Goal: Task Accomplishment & Management: Use online tool/utility

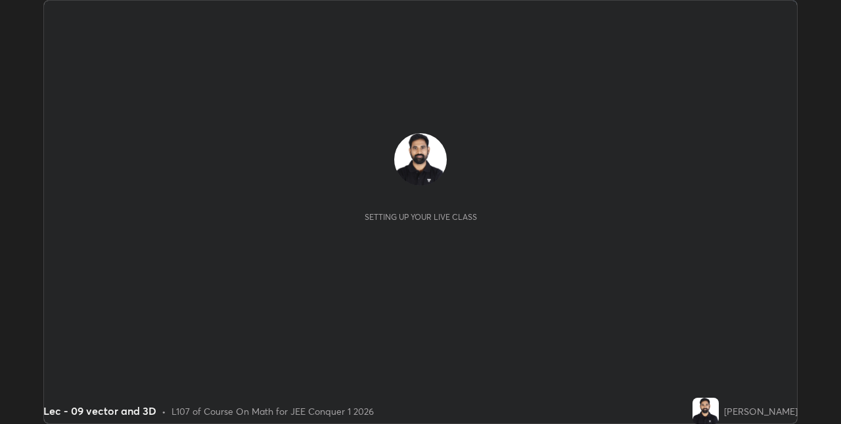
scroll to position [424, 840]
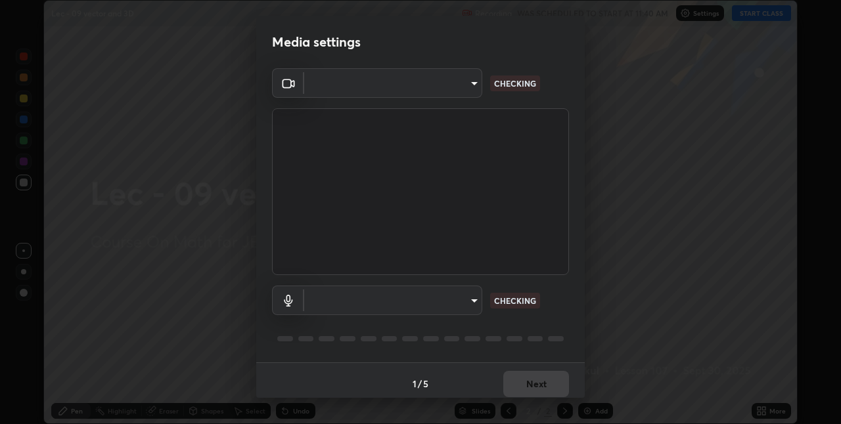
type input "e3e6fd13ef799cde5c9b7fe6f458d6ed022969fe6ce261ce3c0e119950d75ad9"
type input "default"
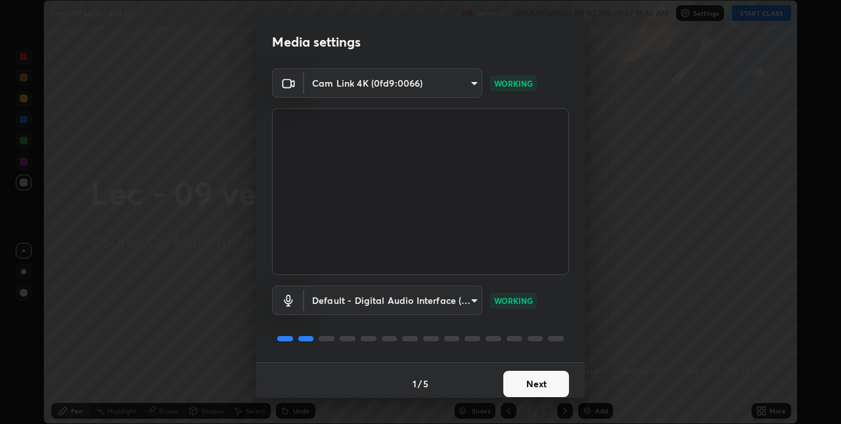
click at [533, 382] on button "Next" at bounding box center [536, 384] width 66 height 26
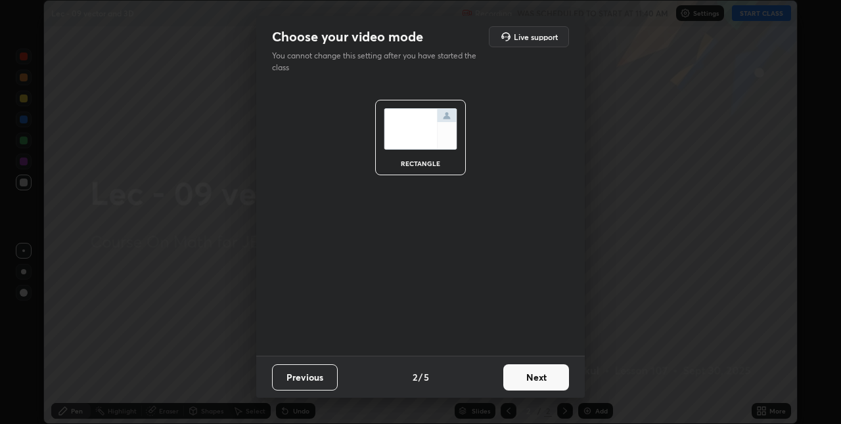
click at [537, 384] on button "Next" at bounding box center [536, 378] width 66 height 26
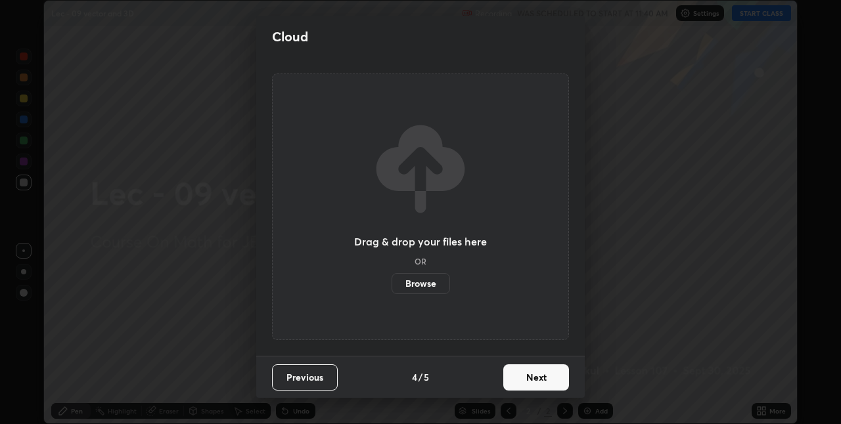
click at [536, 382] on button "Next" at bounding box center [536, 378] width 66 height 26
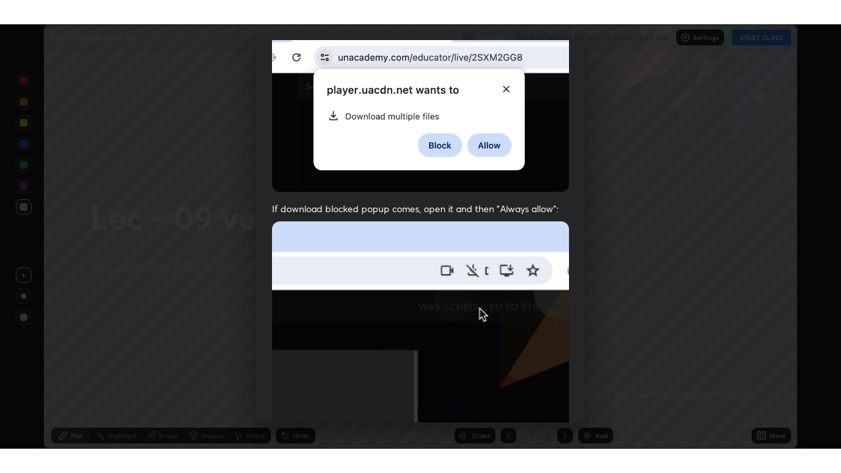
scroll to position [275, 0]
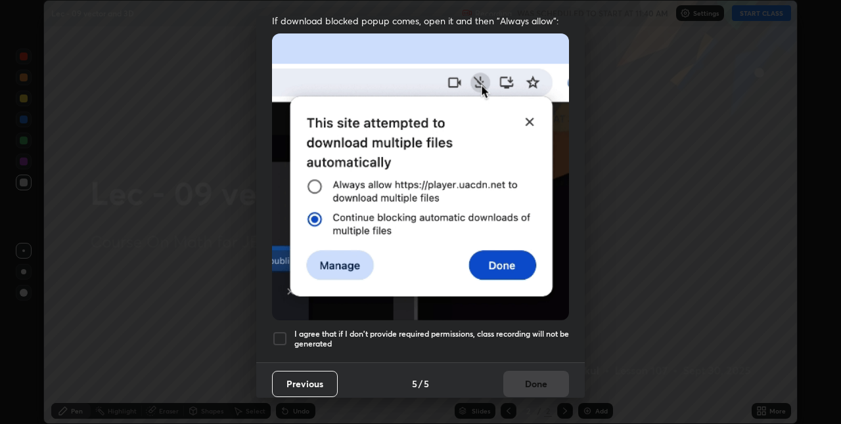
click at [499, 332] on h5 "I agree that if I don't provide required permissions, class recording will not …" at bounding box center [431, 339] width 275 height 20
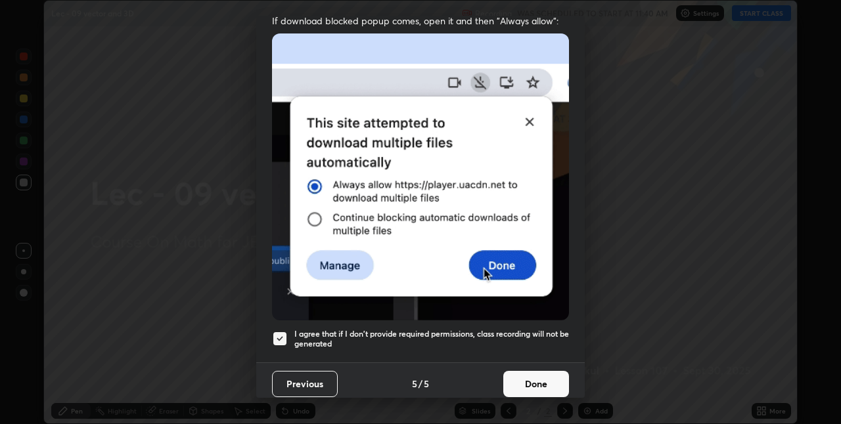
click at [519, 384] on button "Done" at bounding box center [536, 384] width 66 height 26
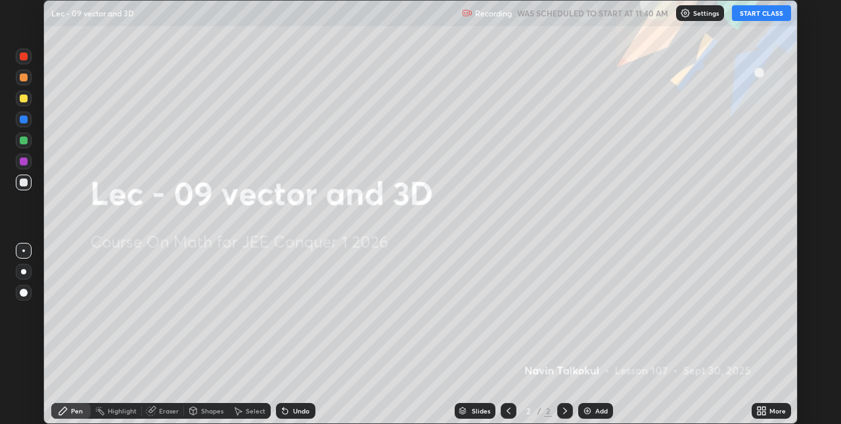
click at [758, 14] on button "START CLASS" at bounding box center [761, 13] width 59 height 16
click at [760, 411] on icon at bounding box center [759, 408] width 3 height 3
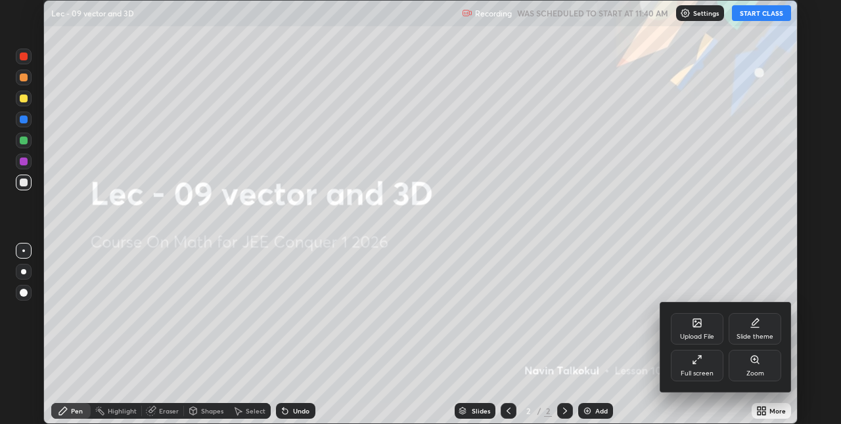
click at [700, 365] on div "Full screen" at bounding box center [697, 366] width 53 height 32
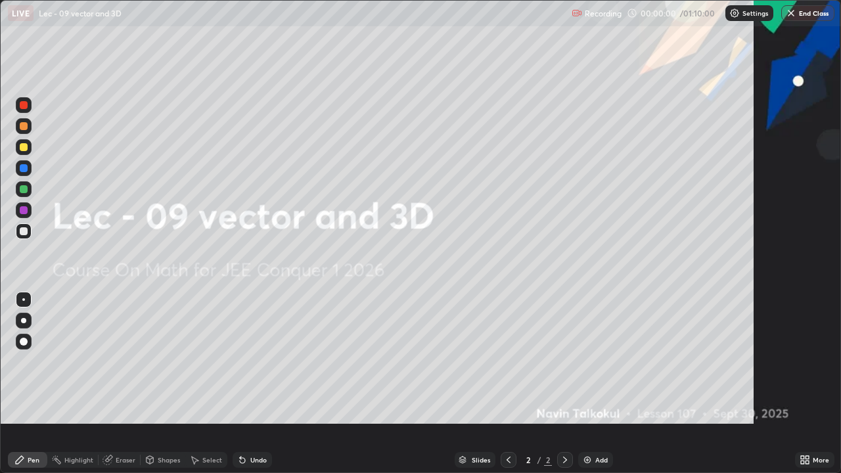
scroll to position [473, 841]
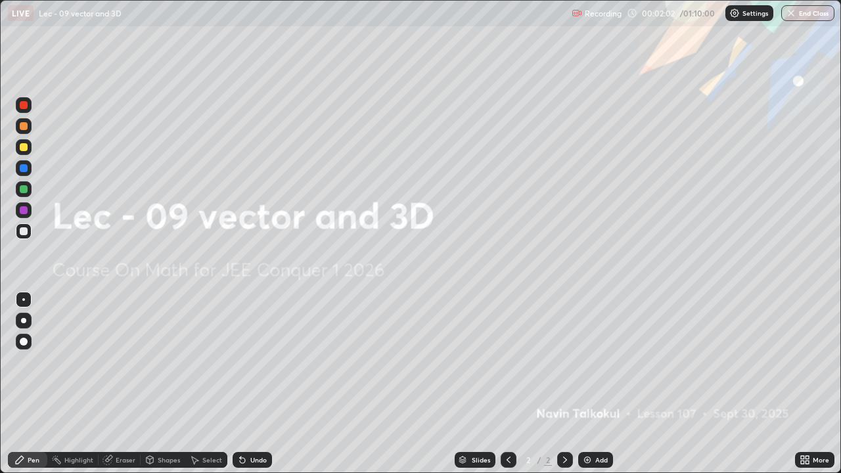
click at [600, 424] on div "Add" at bounding box center [601, 460] width 12 height 7
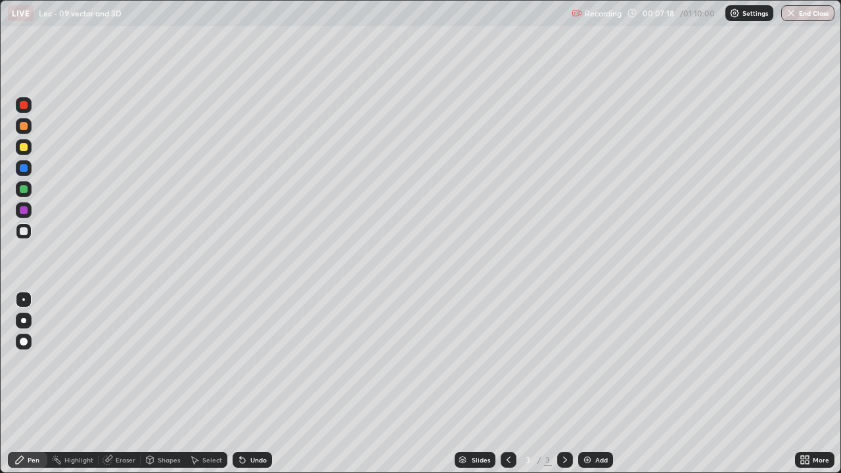
click at [604, 424] on div "Add" at bounding box center [601, 460] width 12 height 7
click at [185, 152] on icon at bounding box center [190, 154] width 11 height 11
click at [260, 424] on div "Undo" at bounding box center [252, 460] width 39 height 16
click at [503, 424] on icon at bounding box center [508, 460] width 11 height 11
click at [565, 424] on icon at bounding box center [565, 460] width 11 height 11
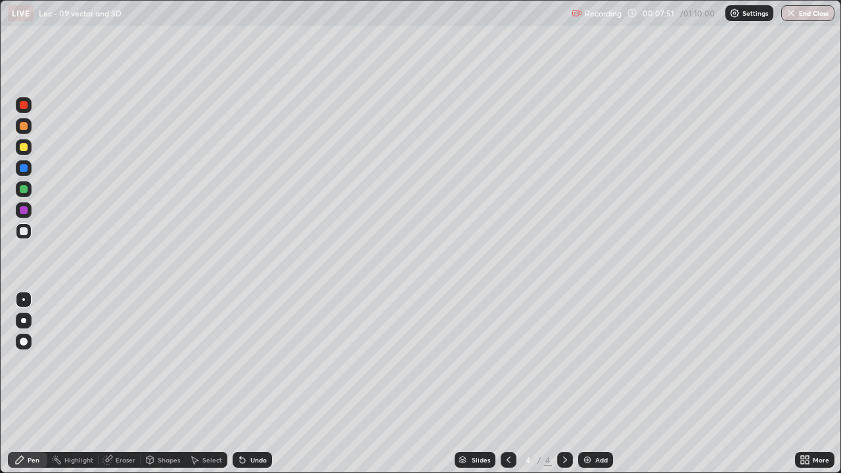
click at [507, 424] on icon at bounding box center [508, 460] width 11 height 11
click at [565, 424] on icon at bounding box center [565, 460] width 11 height 11
click at [247, 424] on div "Undo" at bounding box center [252, 460] width 39 height 16
click at [507, 424] on icon at bounding box center [509, 460] width 4 height 7
click at [564, 424] on icon at bounding box center [565, 460] width 11 height 11
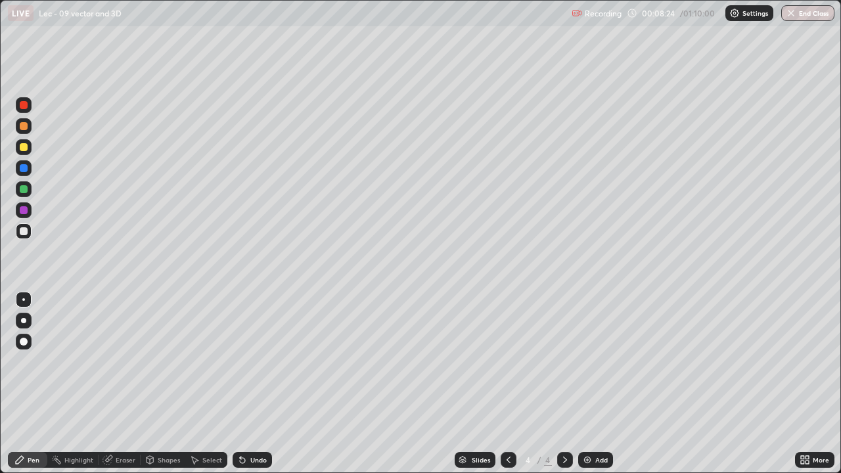
click at [508, 424] on icon at bounding box center [508, 460] width 11 height 11
click at [557, 424] on div at bounding box center [565, 460] width 16 height 16
click at [507, 424] on icon at bounding box center [509, 460] width 4 height 7
click at [562, 424] on icon at bounding box center [565, 460] width 11 height 11
click at [589, 424] on img at bounding box center [587, 460] width 11 height 11
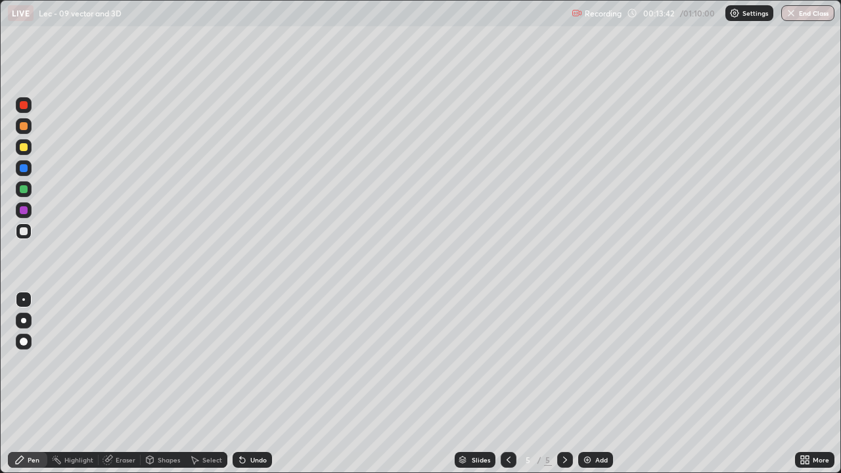
click at [248, 424] on div "Undo" at bounding box center [252, 460] width 39 height 16
click at [253, 424] on div "Undo" at bounding box center [252, 460] width 39 height 16
click at [253, 424] on div "Undo" at bounding box center [249, 460] width 45 height 26
click at [507, 424] on icon at bounding box center [508, 460] width 11 height 11
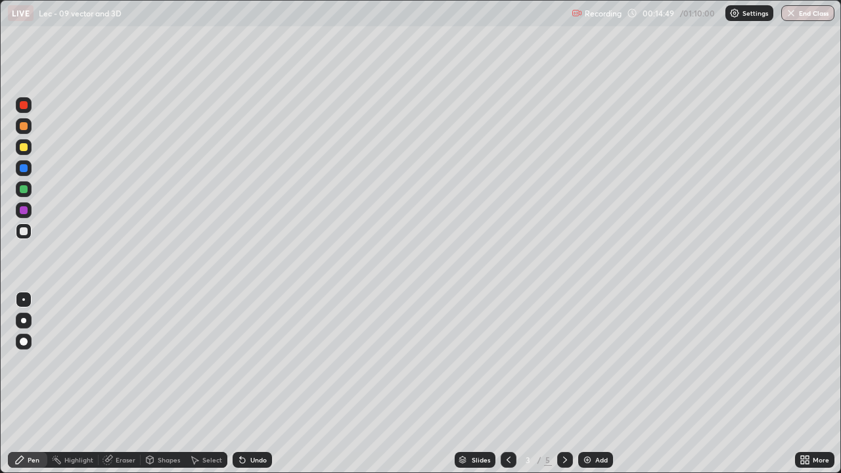
click at [559, 424] on div at bounding box center [565, 460] width 16 height 26
click at [564, 424] on icon at bounding box center [565, 460] width 11 height 11
click at [254, 424] on div "Undo" at bounding box center [258, 460] width 16 height 7
click at [599, 424] on div "Add" at bounding box center [601, 460] width 12 height 7
click at [258, 424] on div "Undo" at bounding box center [252, 460] width 39 height 16
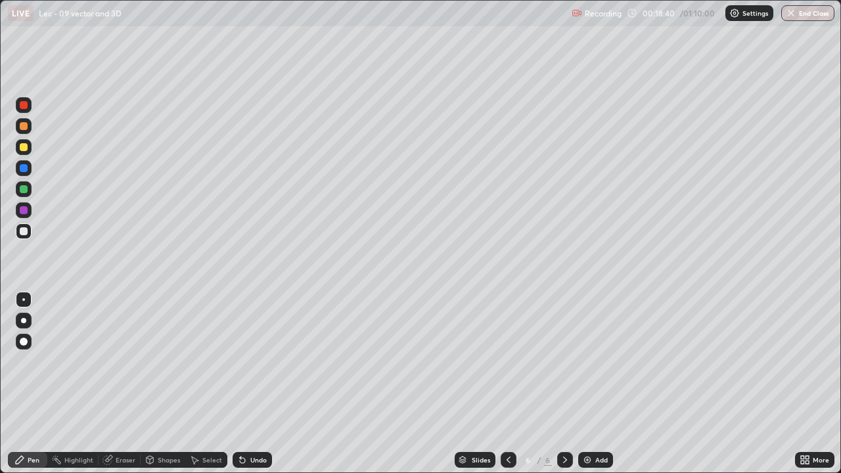
click at [505, 424] on icon at bounding box center [508, 460] width 11 height 11
click at [565, 424] on icon at bounding box center [565, 460] width 4 height 7
click at [247, 424] on div "Undo" at bounding box center [252, 460] width 39 height 16
click at [505, 424] on div at bounding box center [509, 460] width 16 height 16
click at [563, 424] on icon at bounding box center [565, 460] width 11 height 11
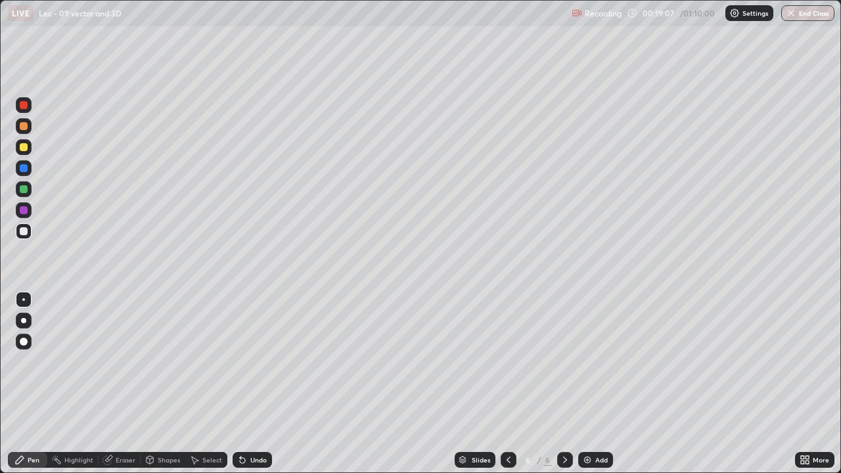
click at [507, 424] on icon at bounding box center [508, 460] width 11 height 11
click at [564, 424] on icon at bounding box center [565, 460] width 11 height 11
click at [502, 424] on div at bounding box center [509, 460] width 16 height 16
click at [557, 424] on div at bounding box center [565, 460] width 16 height 16
click at [589, 424] on img at bounding box center [587, 460] width 11 height 11
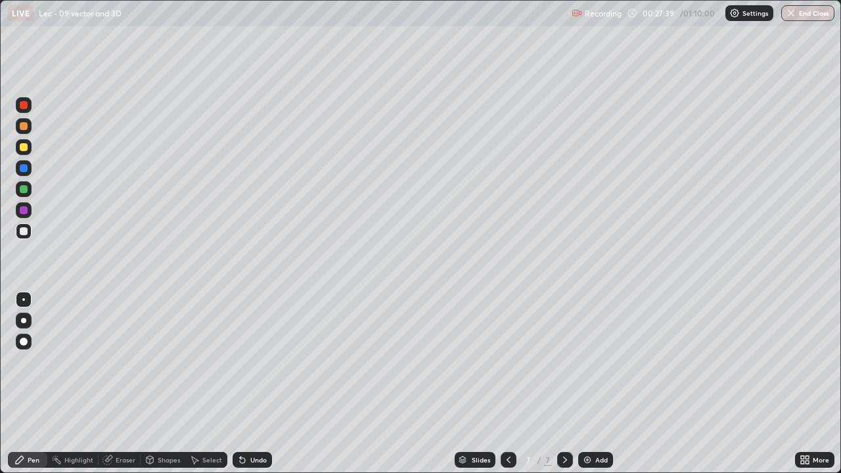
click at [262, 424] on div "Undo" at bounding box center [258, 460] width 16 height 7
click at [261, 424] on div "Undo" at bounding box center [252, 460] width 39 height 16
click at [127, 424] on div "Eraser" at bounding box center [126, 460] width 20 height 7
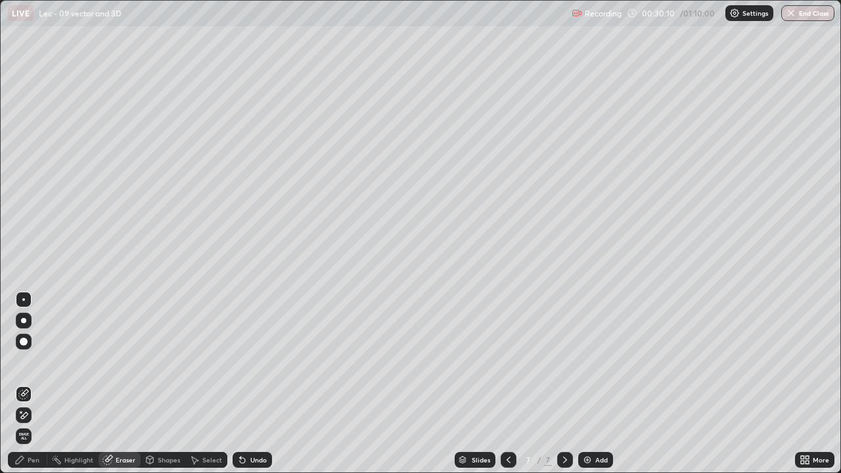
click at [34, 424] on div "Pen" at bounding box center [34, 460] width 12 height 7
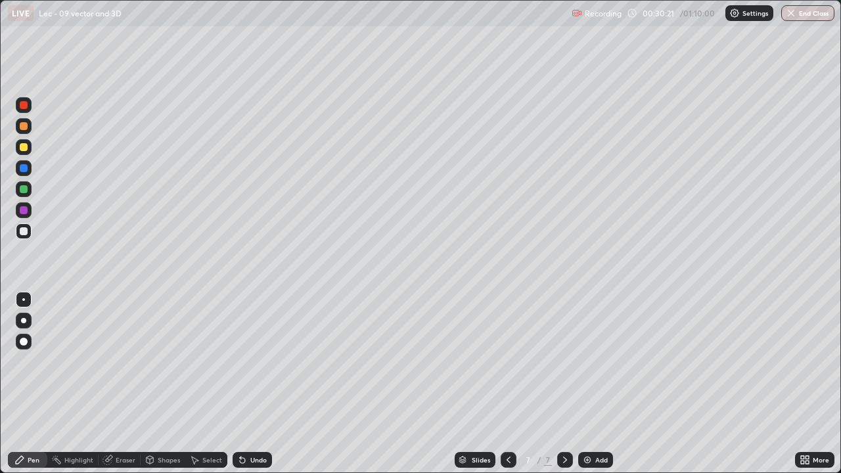
click at [256, 424] on div "Undo" at bounding box center [258, 460] width 16 height 7
click at [254, 424] on div "Undo" at bounding box center [258, 460] width 16 height 7
click at [591, 424] on img at bounding box center [587, 460] width 11 height 11
click at [258, 424] on div "Undo" at bounding box center [258, 460] width 16 height 7
click at [254, 424] on div "Undo" at bounding box center [252, 460] width 39 height 16
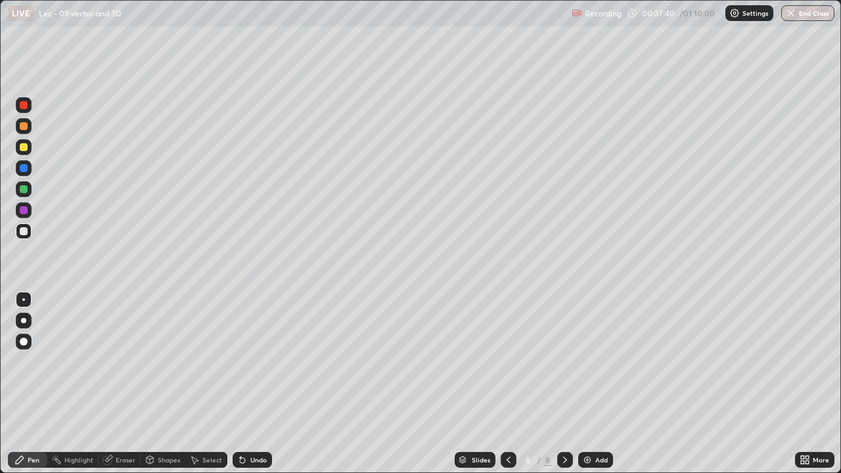
click at [253, 424] on div "Undo" at bounding box center [258, 460] width 16 height 7
click at [255, 424] on div "Undo" at bounding box center [258, 460] width 16 height 7
click at [256, 424] on div "Undo" at bounding box center [258, 460] width 16 height 7
click at [26, 212] on div at bounding box center [24, 210] width 8 height 8
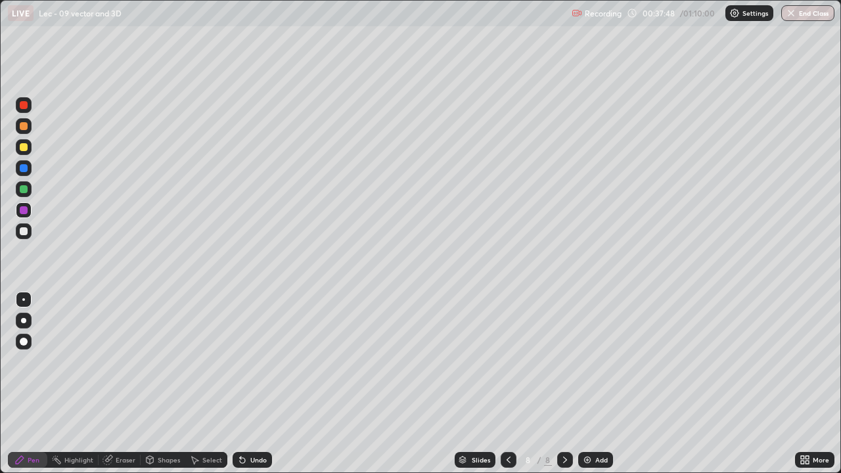
click at [24, 231] on div at bounding box center [24, 231] width 8 height 8
click at [593, 424] on div "Add" at bounding box center [595, 460] width 35 height 16
click at [252, 424] on div "Undo" at bounding box center [258, 460] width 16 height 7
click at [125, 424] on div "Eraser" at bounding box center [126, 460] width 20 height 7
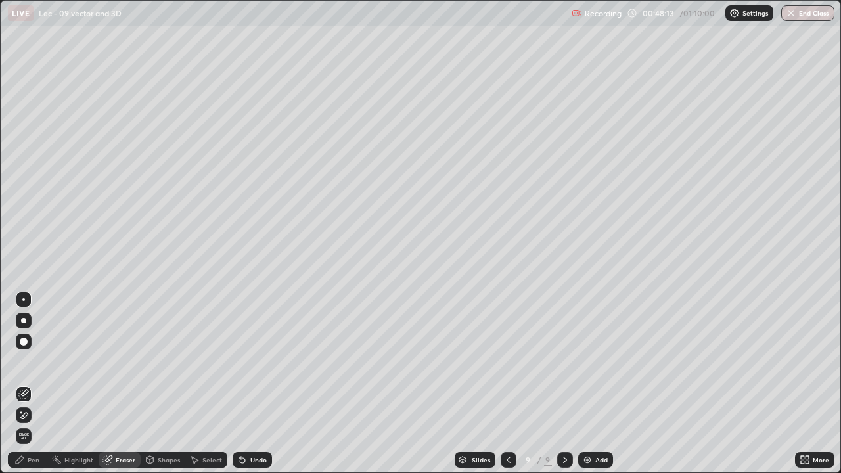
click at [35, 424] on div "Pen" at bounding box center [34, 460] width 12 height 7
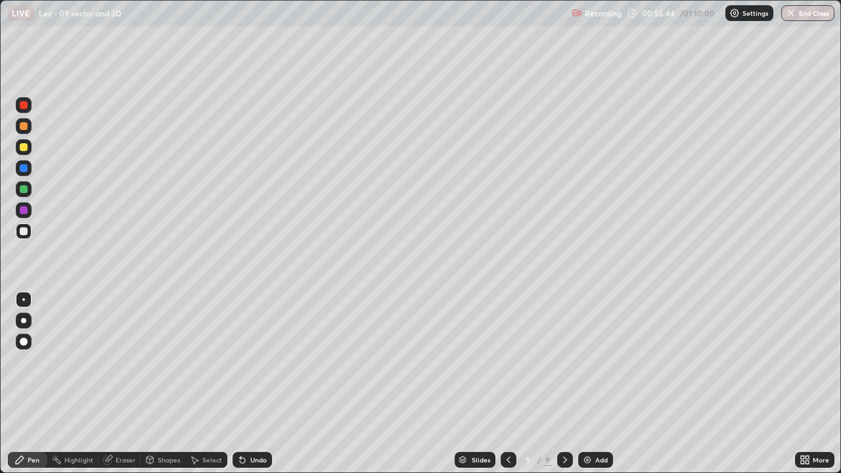
click at [594, 424] on div "Add" at bounding box center [595, 460] width 35 height 16
click at [244, 424] on icon at bounding box center [242, 460] width 11 height 11
click at [247, 424] on div "Undo" at bounding box center [252, 460] width 39 height 16
click at [240, 424] on icon at bounding box center [240, 457] width 1 height 1
click at [501, 424] on div at bounding box center [508, 460] width 16 height 16
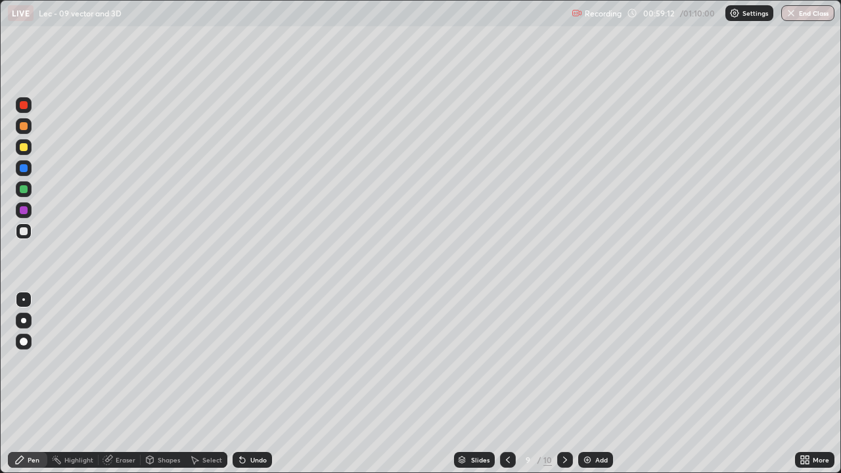
click at [755, 424] on div "Slides 9 / 10 Add" at bounding box center [533, 460] width 523 height 26
click at [750, 424] on div "Slides 9 / 10 Add" at bounding box center [533, 460] width 523 height 26
click at [765, 424] on div "Slides 9 / 10 Add" at bounding box center [533, 460] width 523 height 26
click at [767, 424] on div "Slides 9 / 10 Add" at bounding box center [533, 460] width 523 height 26
click at [746, 424] on div "Slides 9 / 10 Add" at bounding box center [533, 460] width 523 height 26
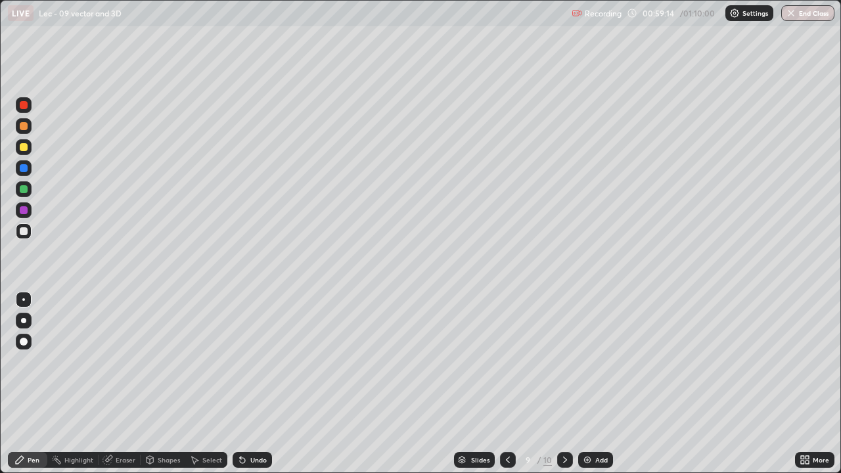
click at [769, 424] on div "Slides 9 / 10 Add" at bounding box center [533, 460] width 523 height 26
click at [771, 424] on div "Slides 9 / 10 Add" at bounding box center [533, 460] width 523 height 26
click at [772, 424] on div "Slides 9 / 10 Add" at bounding box center [533, 460] width 523 height 26
click at [786, 424] on div "Slides 9 / 10 Add" at bounding box center [533, 460] width 523 height 26
click at [763, 424] on div "Slides 9 / 10 Add" at bounding box center [533, 460] width 523 height 26
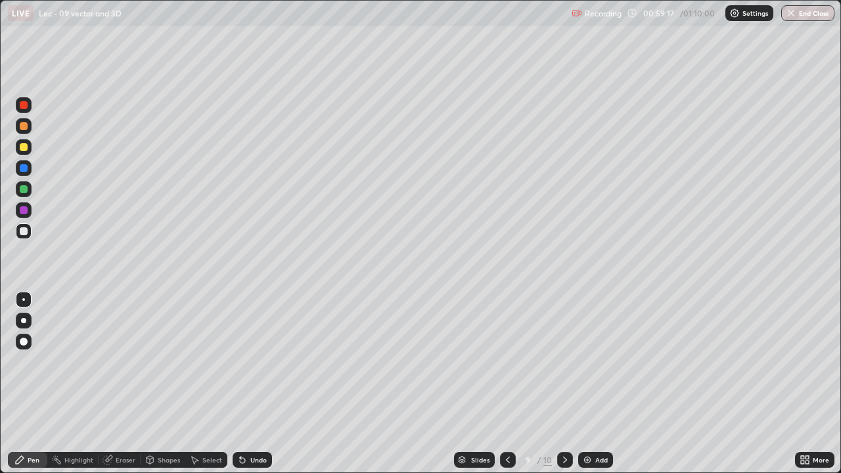
click at [762, 424] on div "Slides 9 / 10 Add" at bounding box center [533, 460] width 523 height 26
click at [763, 424] on div "Slides 9 / 10 Add" at bounding box center [533, 460] width 523 height 26
click at [567, 424] on icon at bounding box center [565, 460] width 11 height 11
click at [788, 19] on button "End Class" at bounding box center [807, 13] width 53 height 16
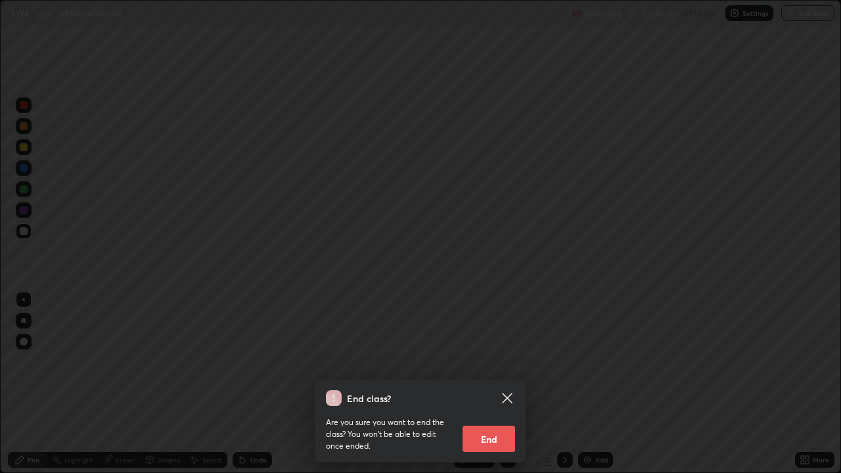
click at [508, 424] on button "End" at bounding box center [489, 439] width 53 height 26
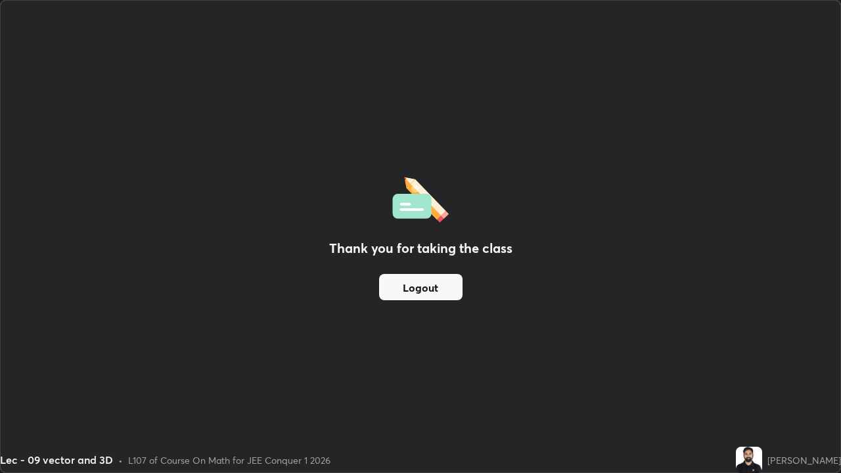
click at [632, 156] on div "Thank you for taking the class Logout" at bounding box center [421, 237] width 840 height 472
